Goal: Book appointment/travel/reservation

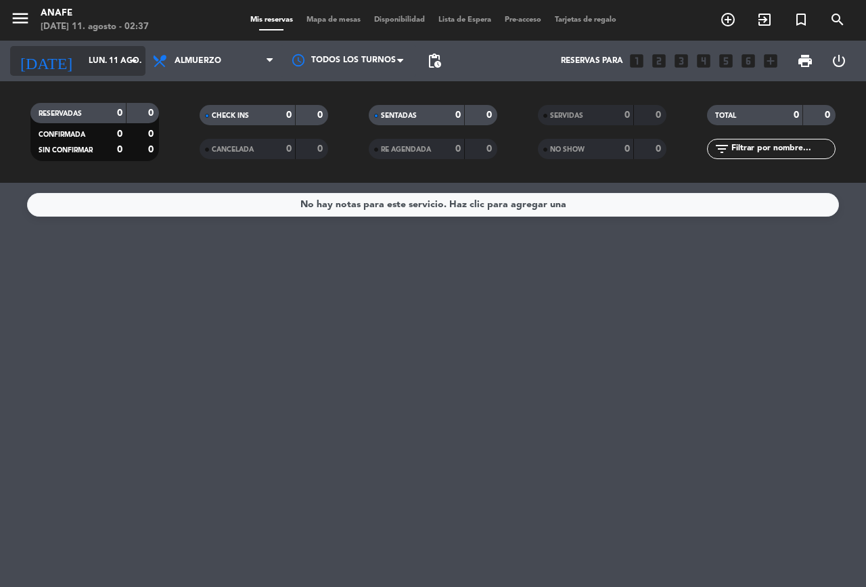
click at [108, 61] on input "lun. 11 ago." at bounding box center [136, 60] width 108 height 23
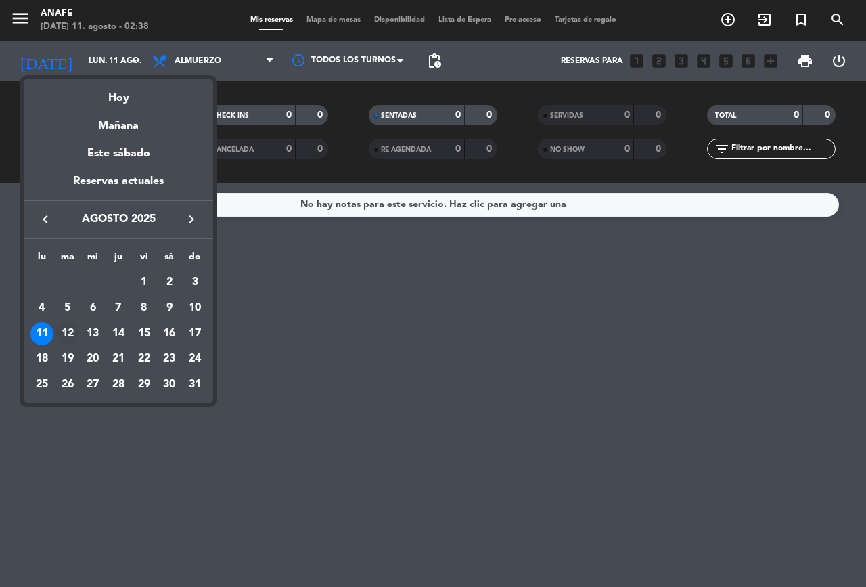
click at [69, 331] on div "12" at bounding box center [67, 333] width 23 height 23
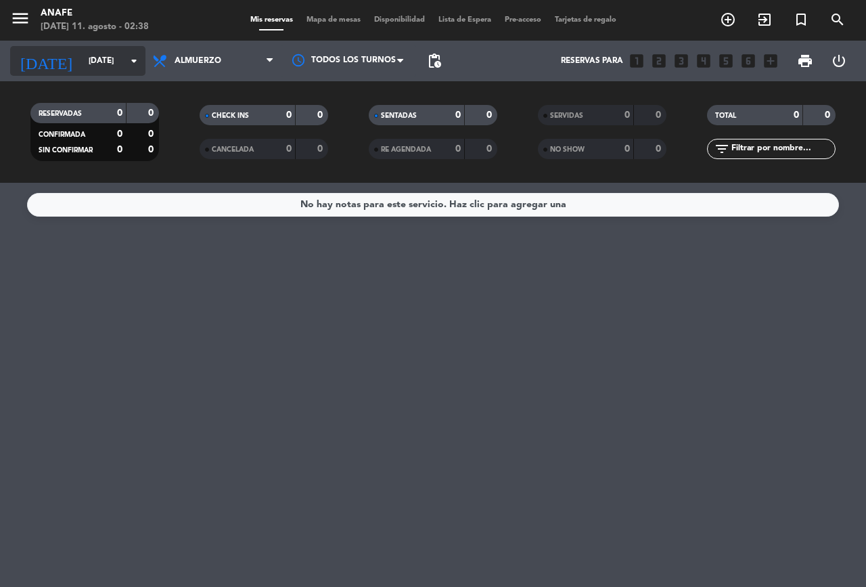
click at [82, 61] on input "[DATE]" at bounding box center [136, 60] width 108 height 23
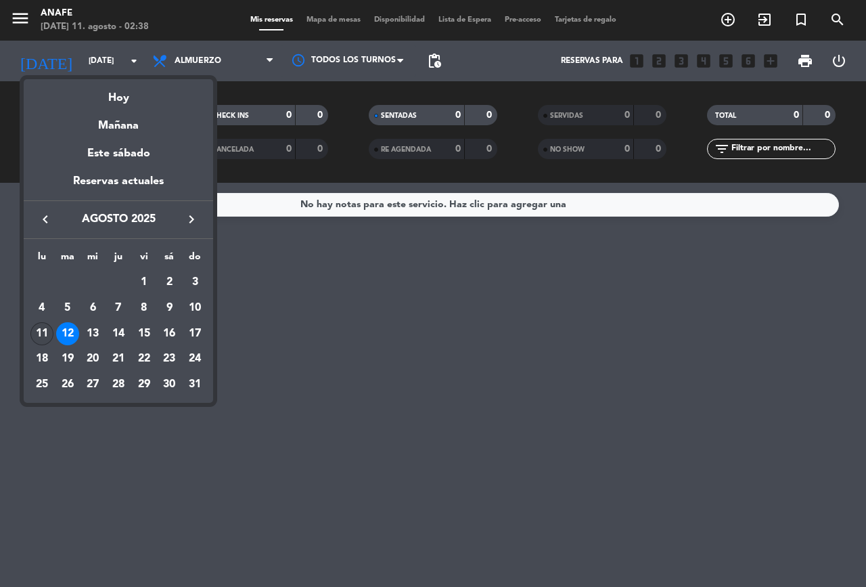
click at [32, 335] on div "11" at bounding box center [41, 333] width 23 height 23
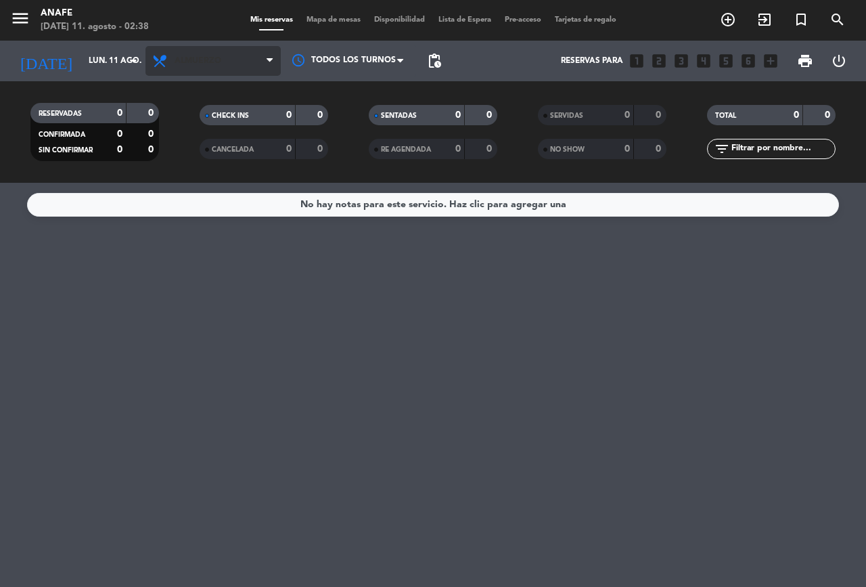
click at [220, 59] on span "Almuerzo" at bounding box center [198, 60] width 47 height 9
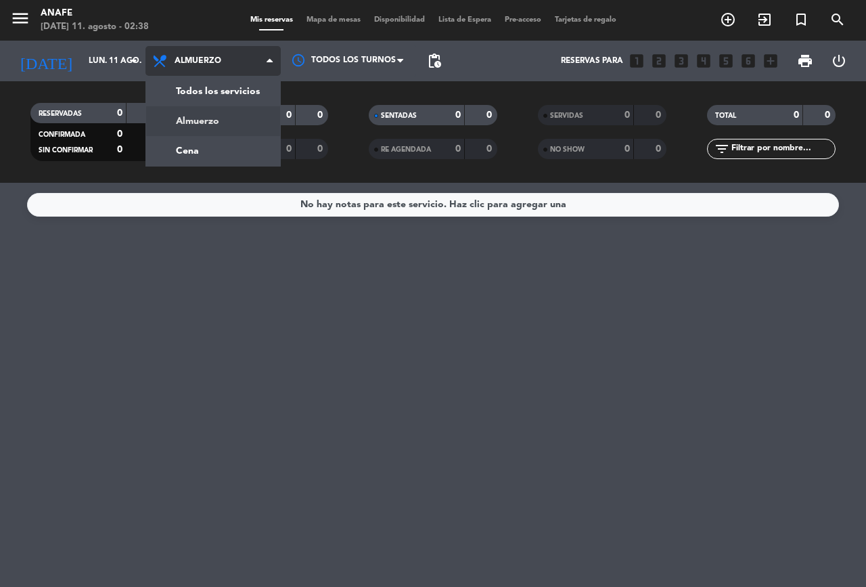
click at [195, 154] on div "menu ANAFE [DATE] 11. agosto - 02:38 Mis reservas Mapa de mesas Disponibilidad …" at bounding box center [433, 91] width 866 height 183
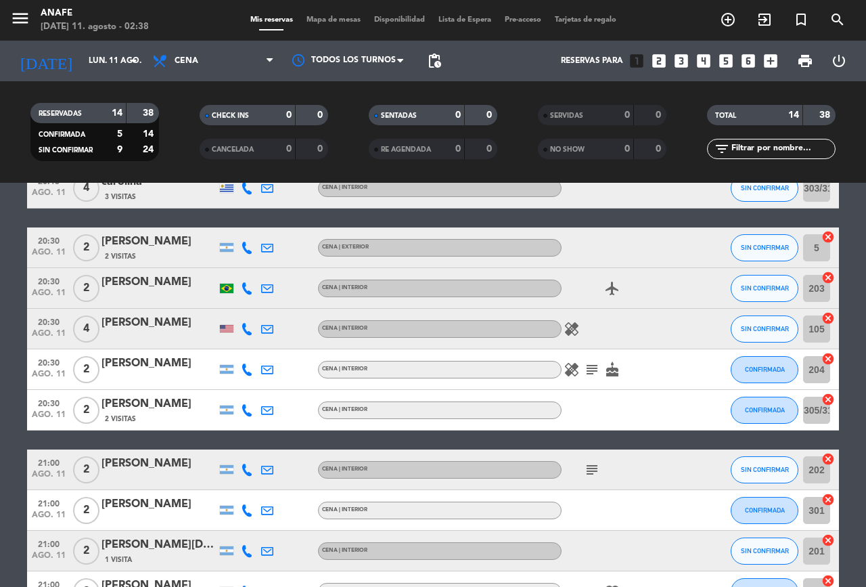
scroll to position [179, 0]
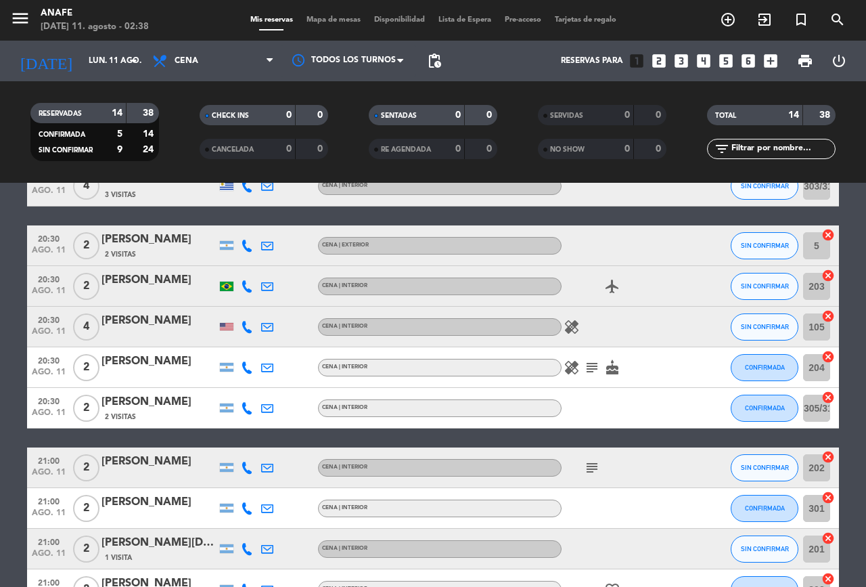
click at [590, 374] on icon "subject" at bounding box center [592, 367] width 16 height 16
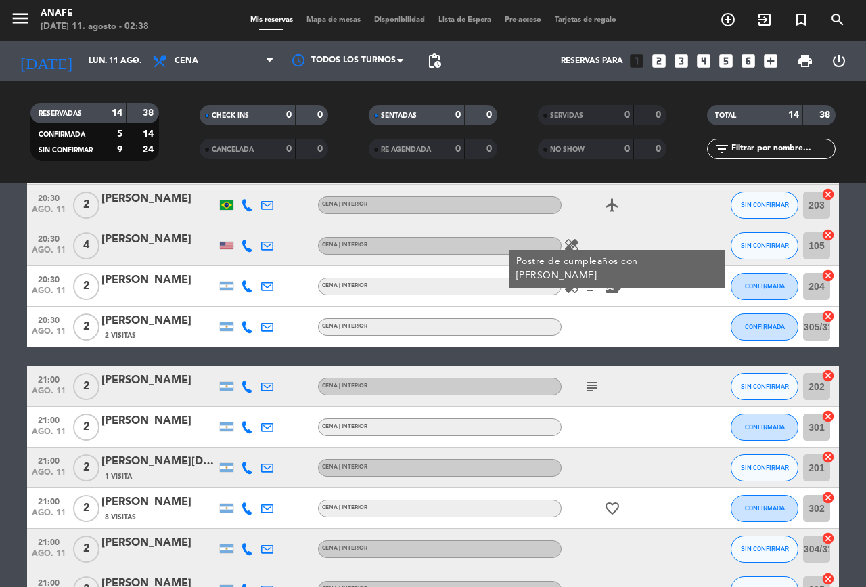
scroll to position [261, 0]
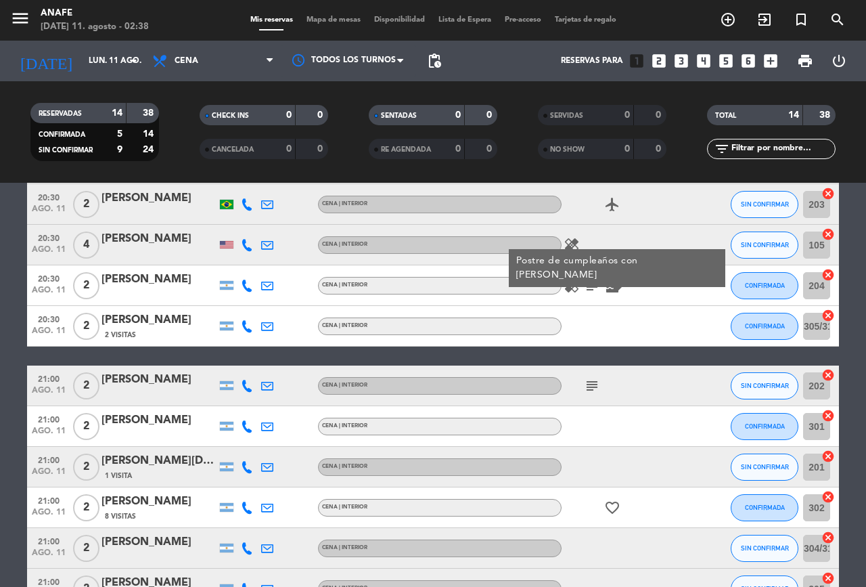
click at [595, 385] on icon "subject" at bounding box center [592, 385] width 16 height 16
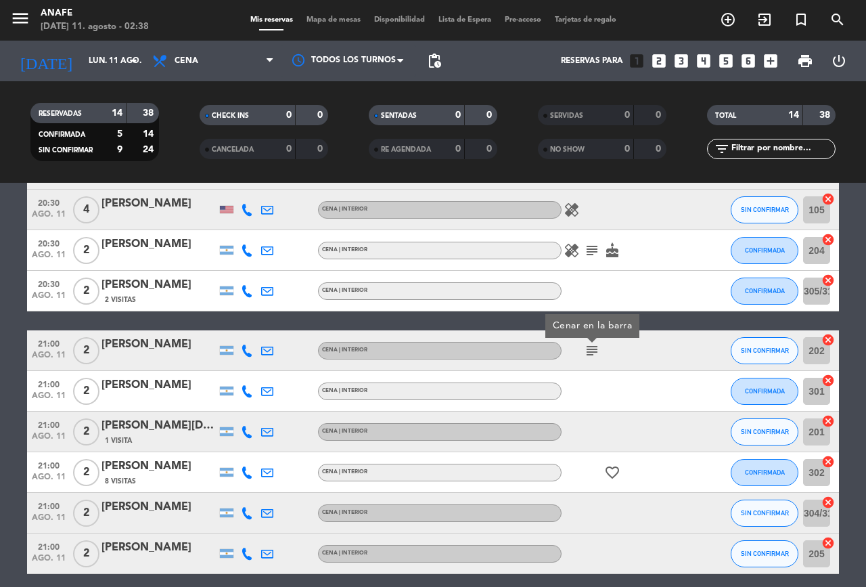
scroll to position [288, 0]
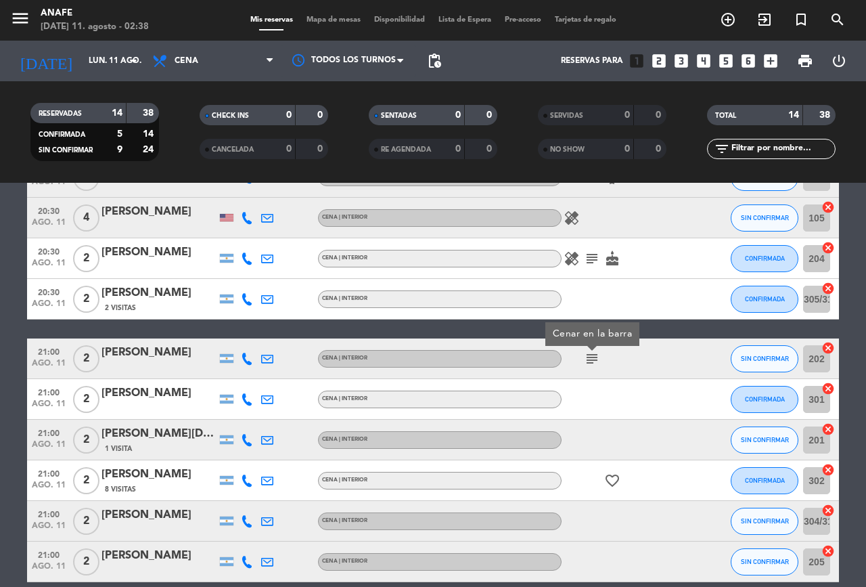
click at [592, 255] on icon "subject" at bounding box center [592, 258] width 16 height 16
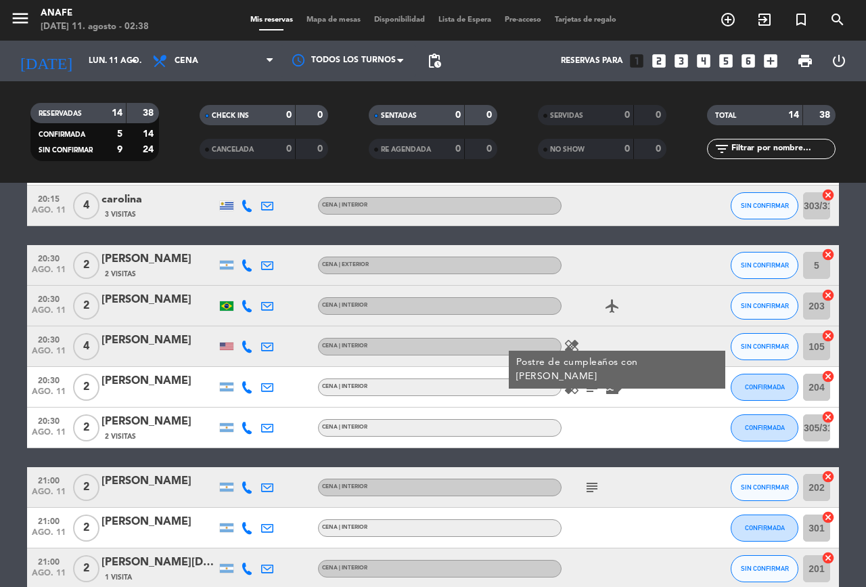
scroll to position [164, 0]
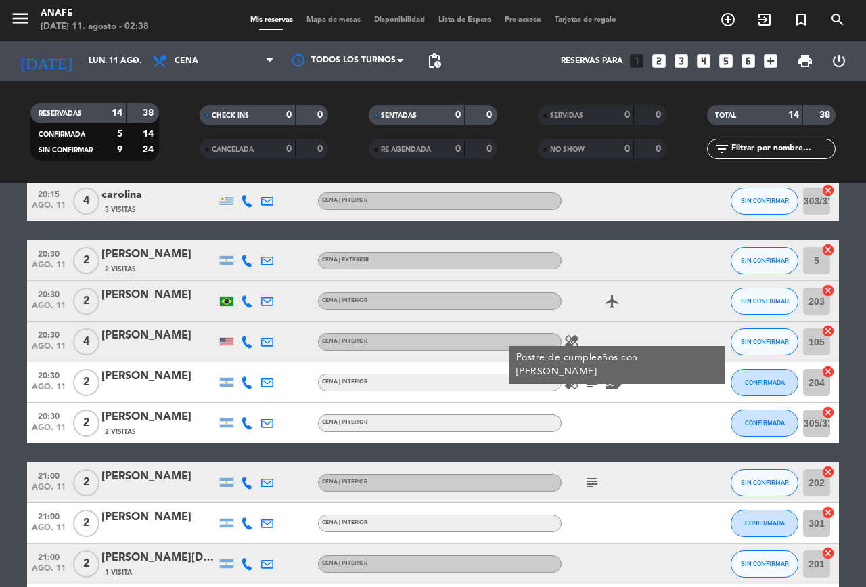
click at [589, 482] on icon "subject" at bounding box center [592, 482] width 16 height 16
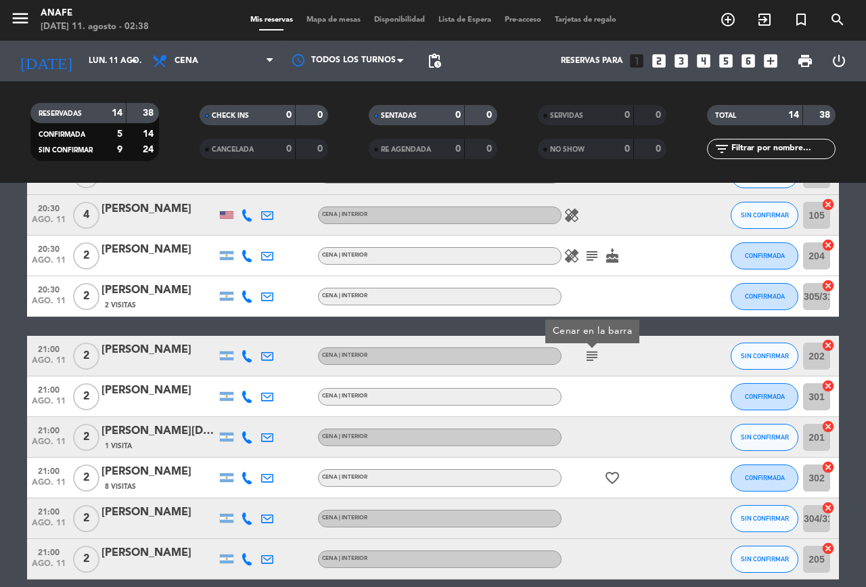
scroll to position [351, 0]
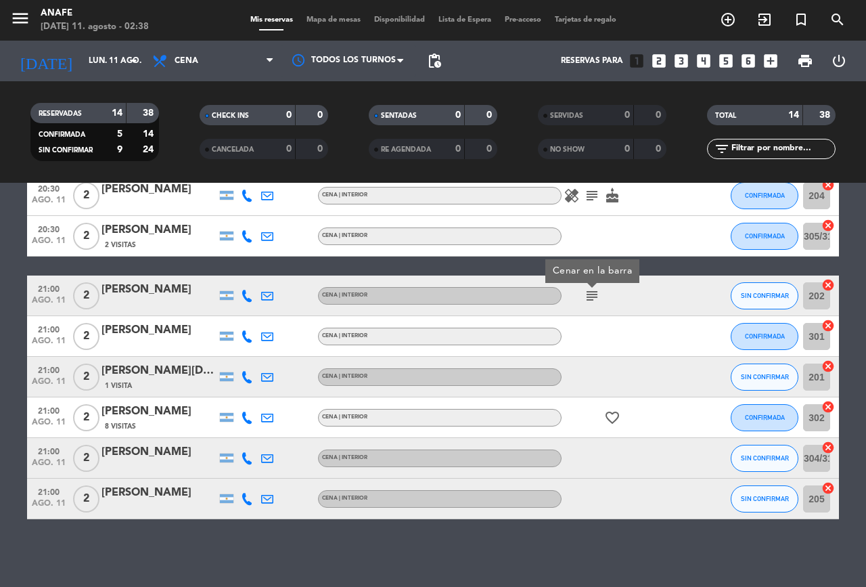
click at [594, 295] on icon "subject" at bounding box center [592, 296] width 16 height 16
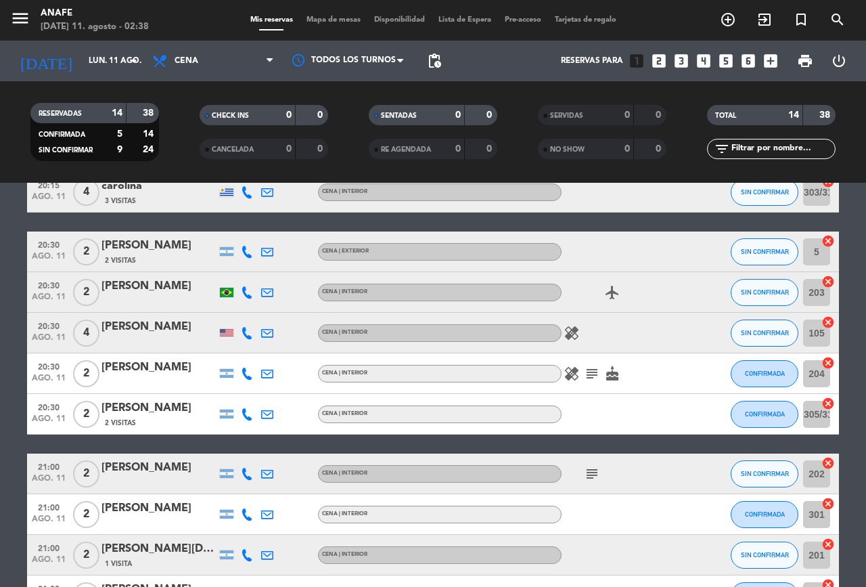
scroll to position [0, 0]
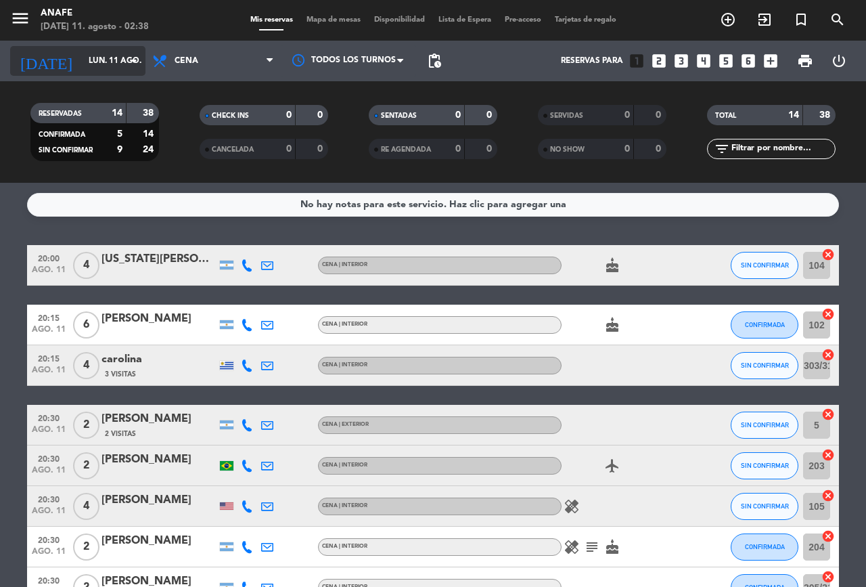
click at [82, 56] on input "lun. 11 ago." at bounding box center [136, 60] width 108 height 23
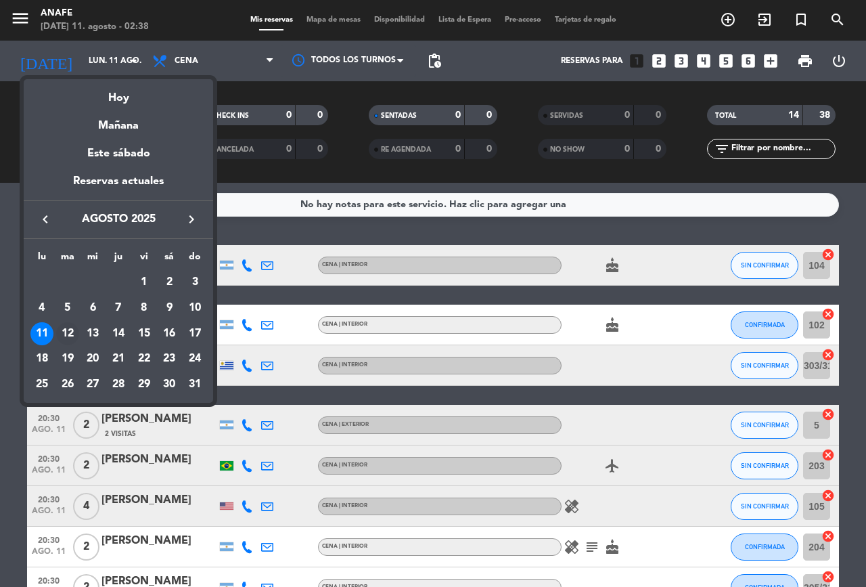
click at [67, 333] on div "12" at bounding box center [67, 333] width 23 height 23
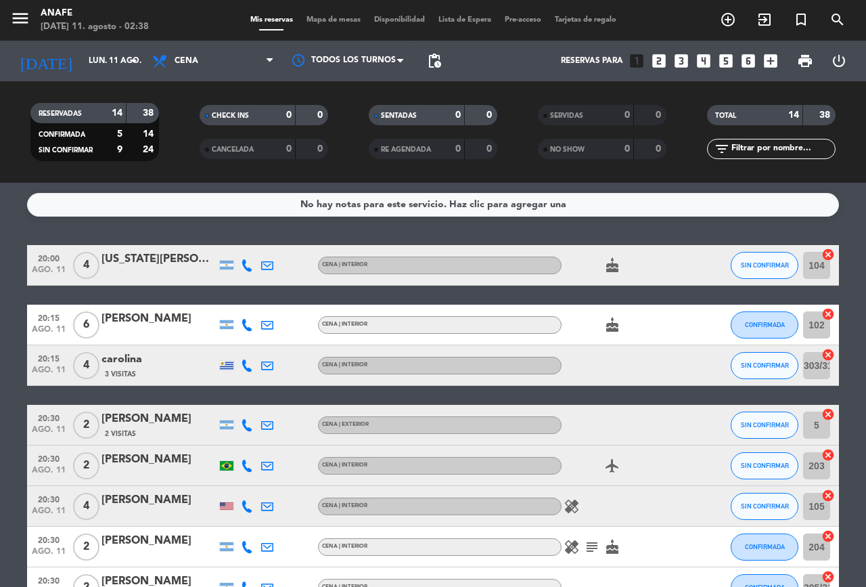
type input "[DATE]"
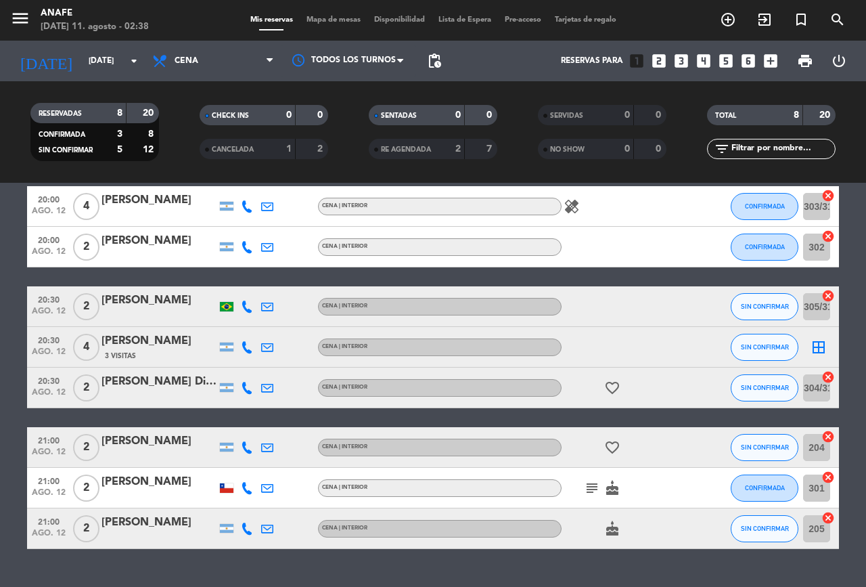
scroll to position [61, 0]
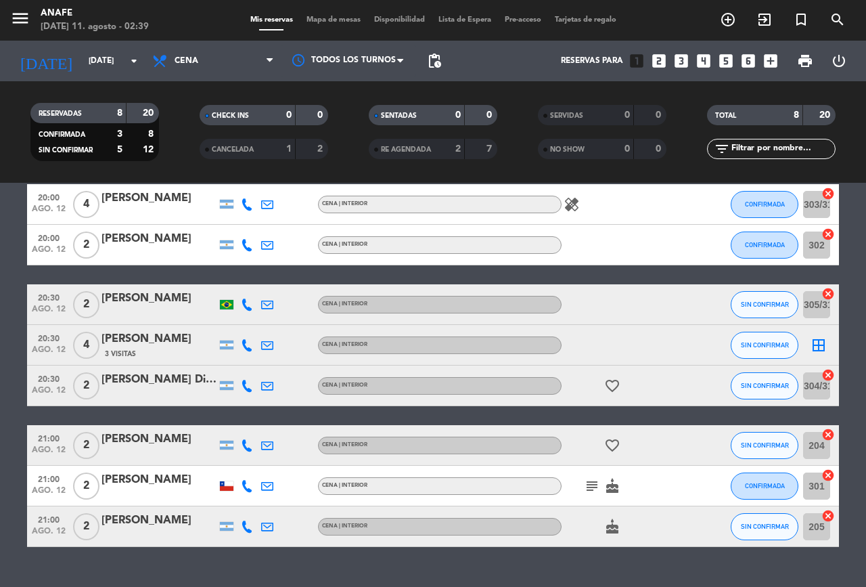
click at [591, 489] on icon "subject" at bounding box center [592, 486] width 16 height 16
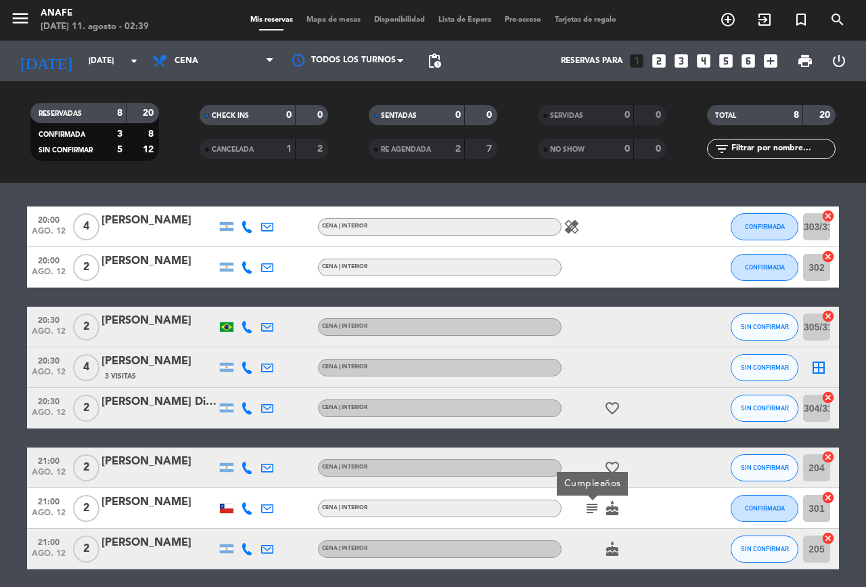
scroll to position [0, 0]
